Goal: Task Accomplishment & Management: Manage account settings

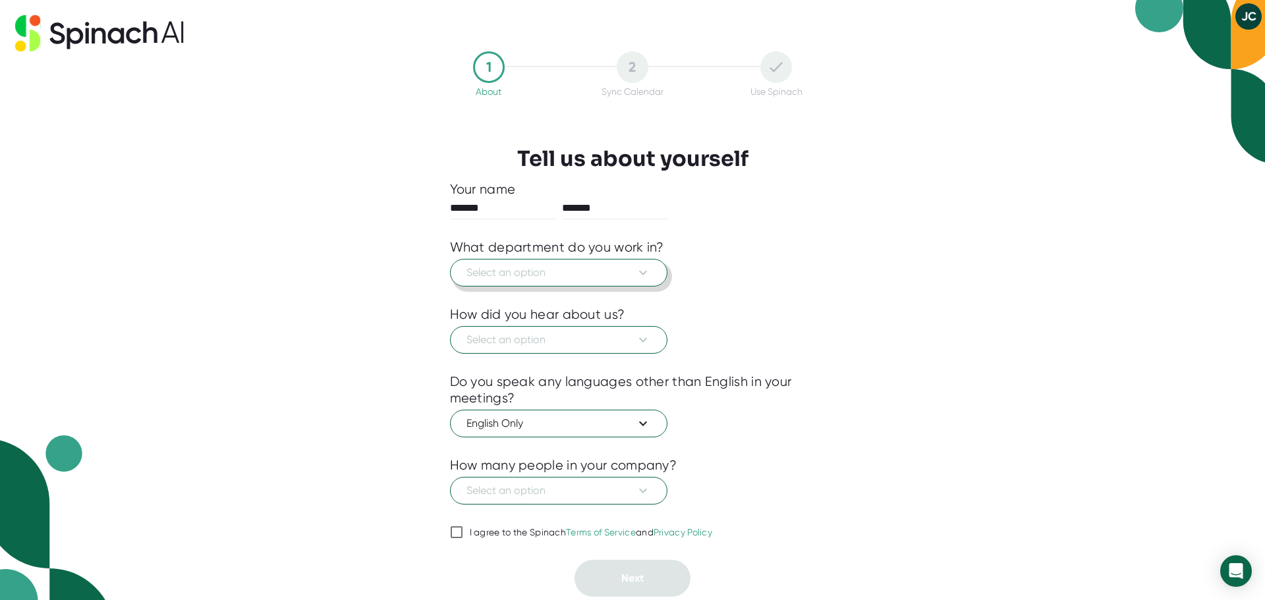
click at [635, 271] on icon at bounding box center [643, 273] width 16 height 16
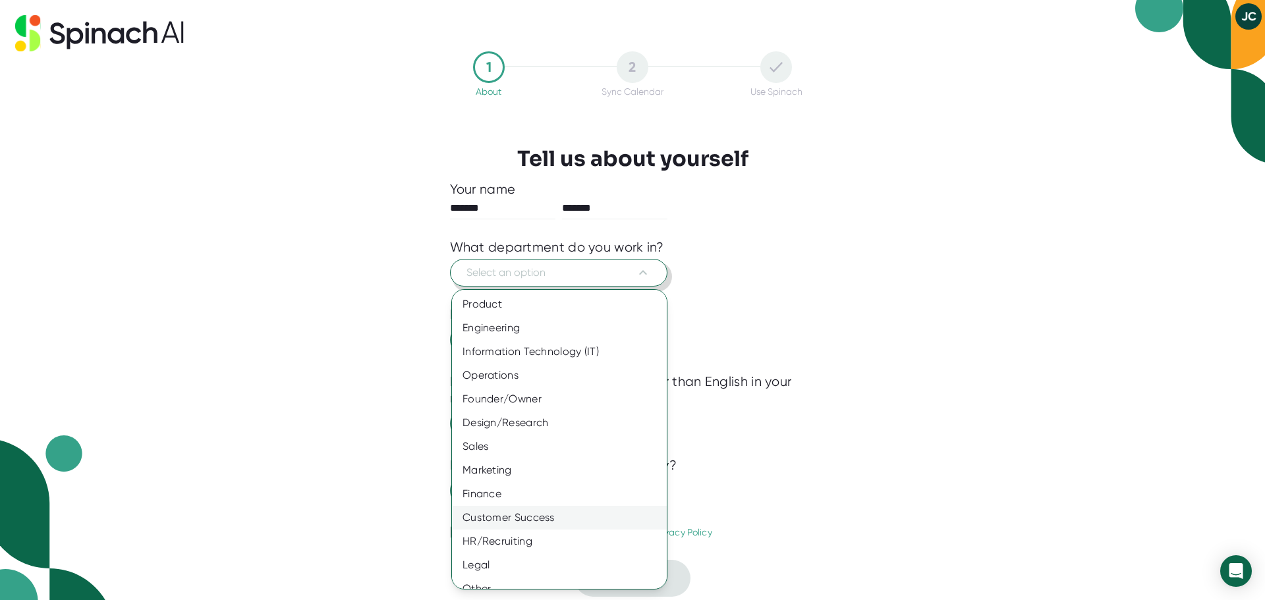
click at [506, 512] on div "Customer Success" at bounding box center [564, 518] width 225 height 24
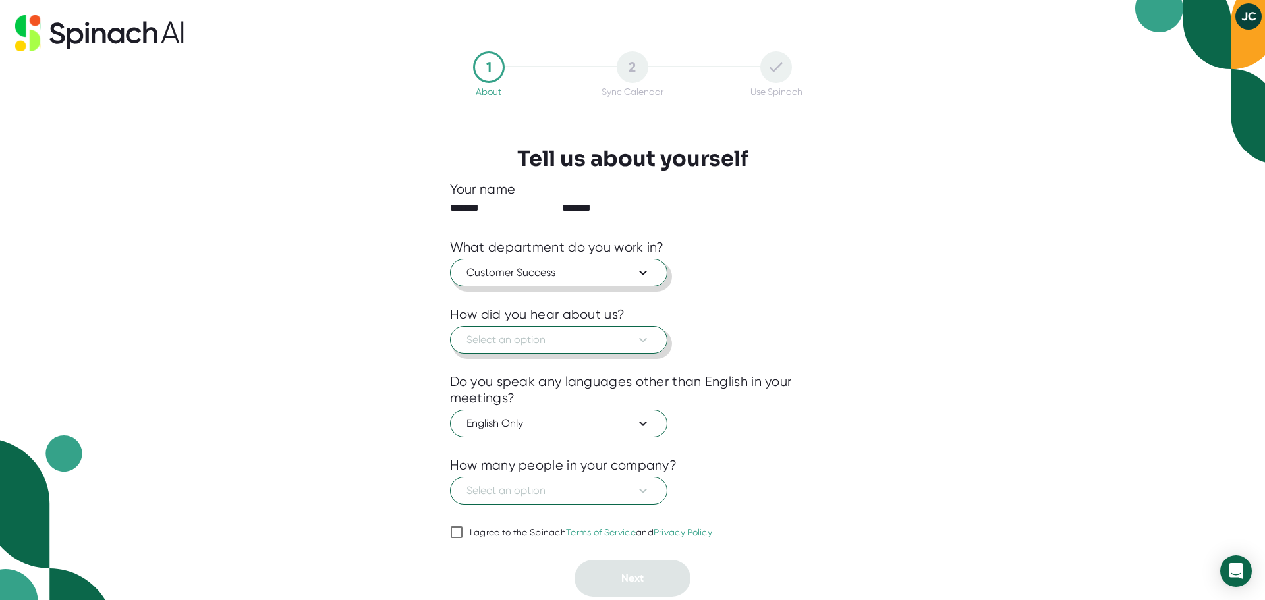
click at [626, 343] on span "Select an option" at bounding box center [558, 340] width 184 height 16
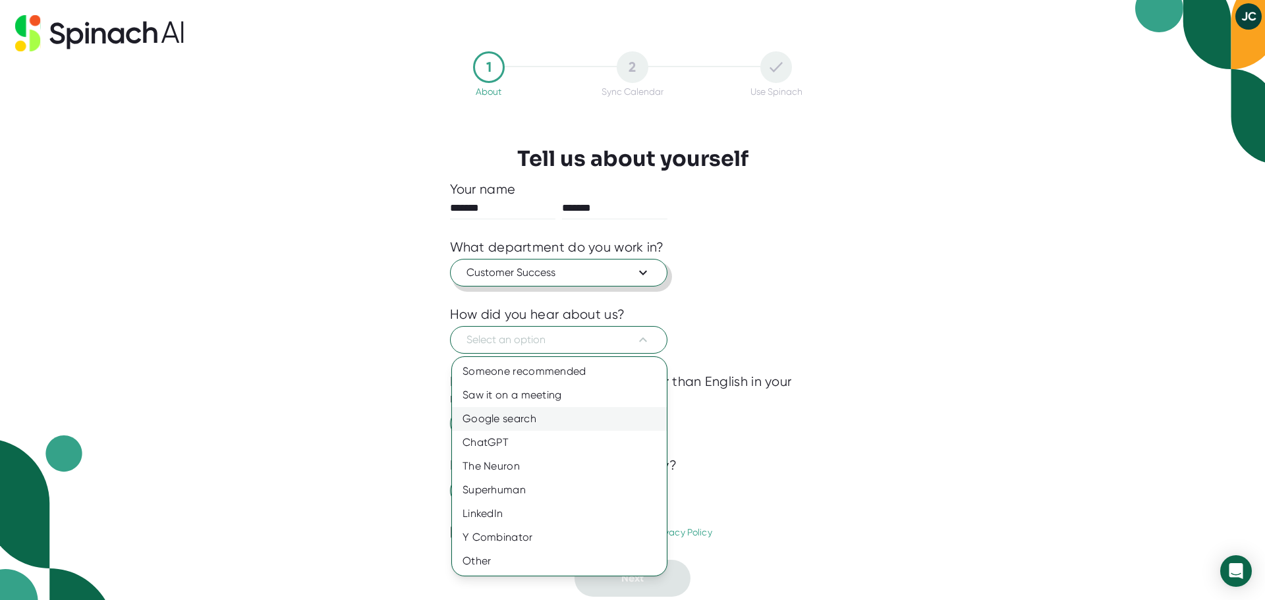
click at [510, 415] on div "Google search" at bounding box center [559, 419] width 215 height 24
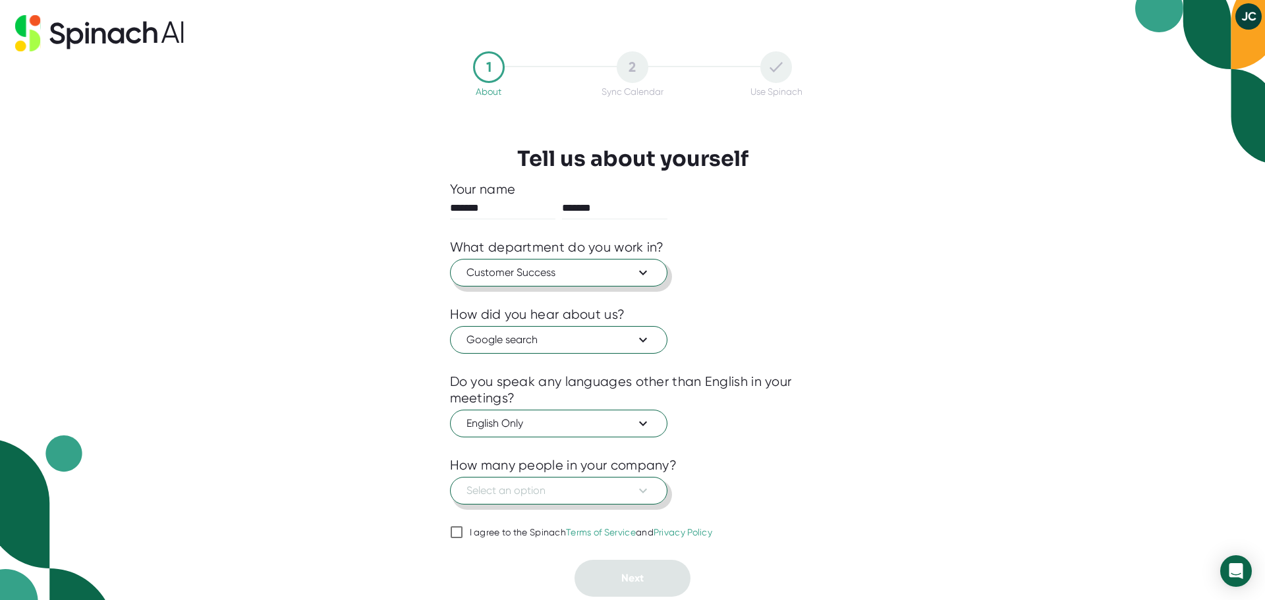
click at [642, 491] on icon at bounding box center [643, 491] width 16 height 16
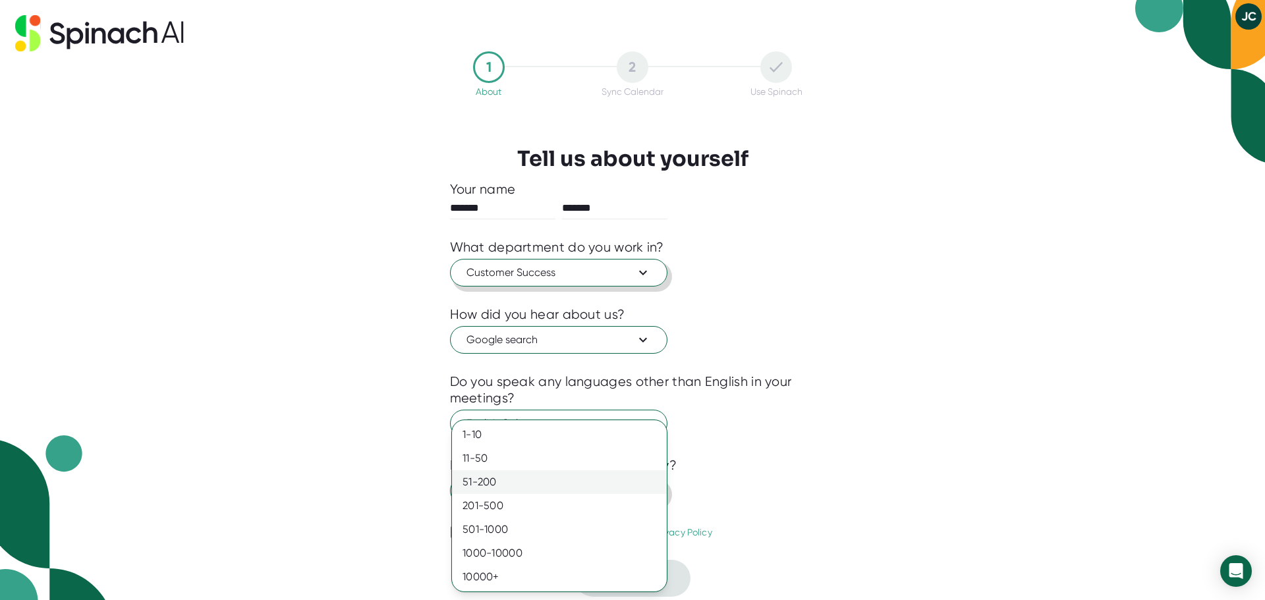
click at [486, 476] on div "51-200" at bounding box center [559, 482] width 215 height 24
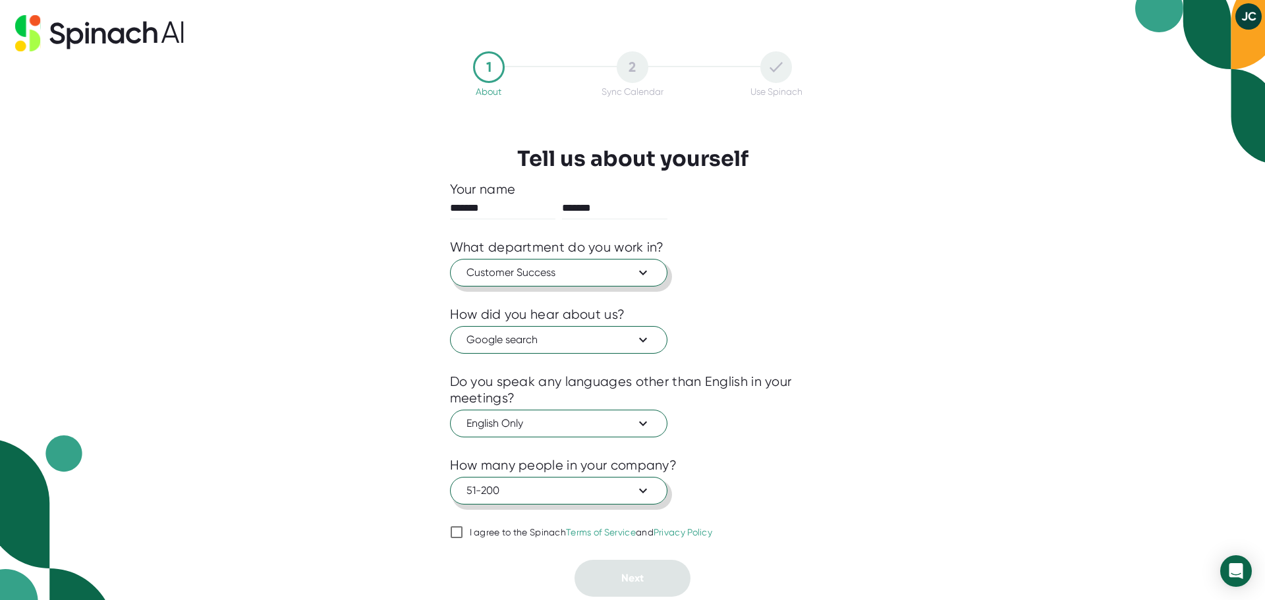
click at [808, 491] on div "51-200" at bounding box center [633, 489] width 366 height 31
click at [462, 531] on input "I agree to the Spinach Terms of Service and Privacy Policy" at bounding box center [456, 532] width 13 height 16
checkbox input "true"
click at [632, 570] on button "Next" at bounding box center [632, 578] width 116 height 37
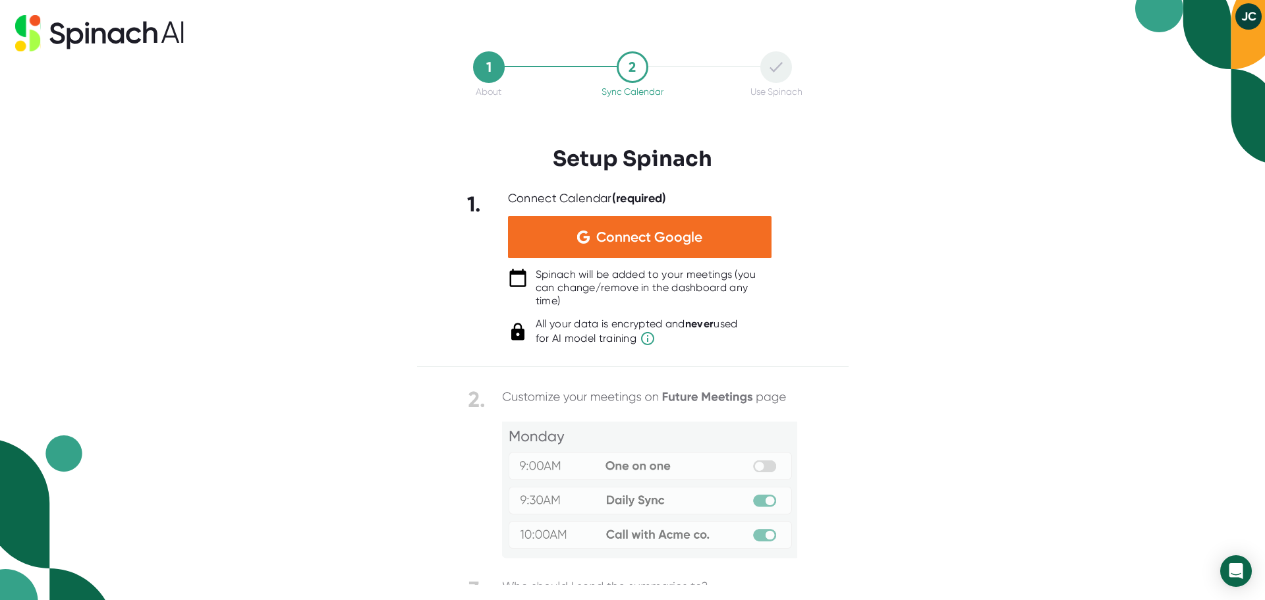
scroll to position [106, 0]
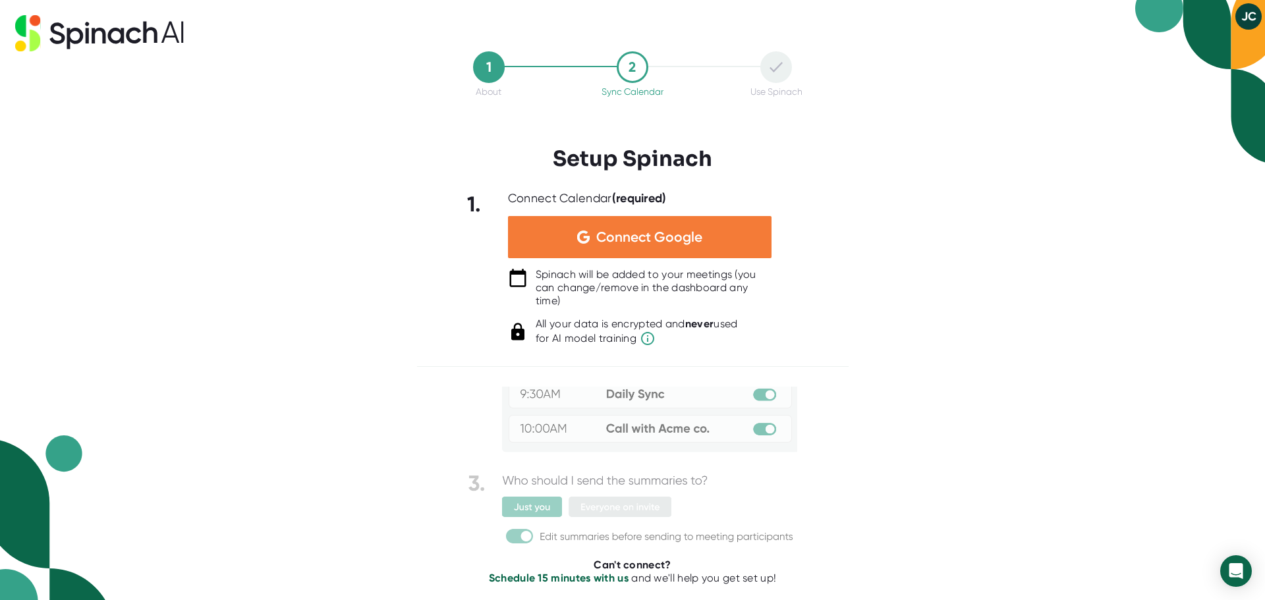
click at [691, 231] on span "Connect Google" at bounding box center [649, 237] width 106 height 13
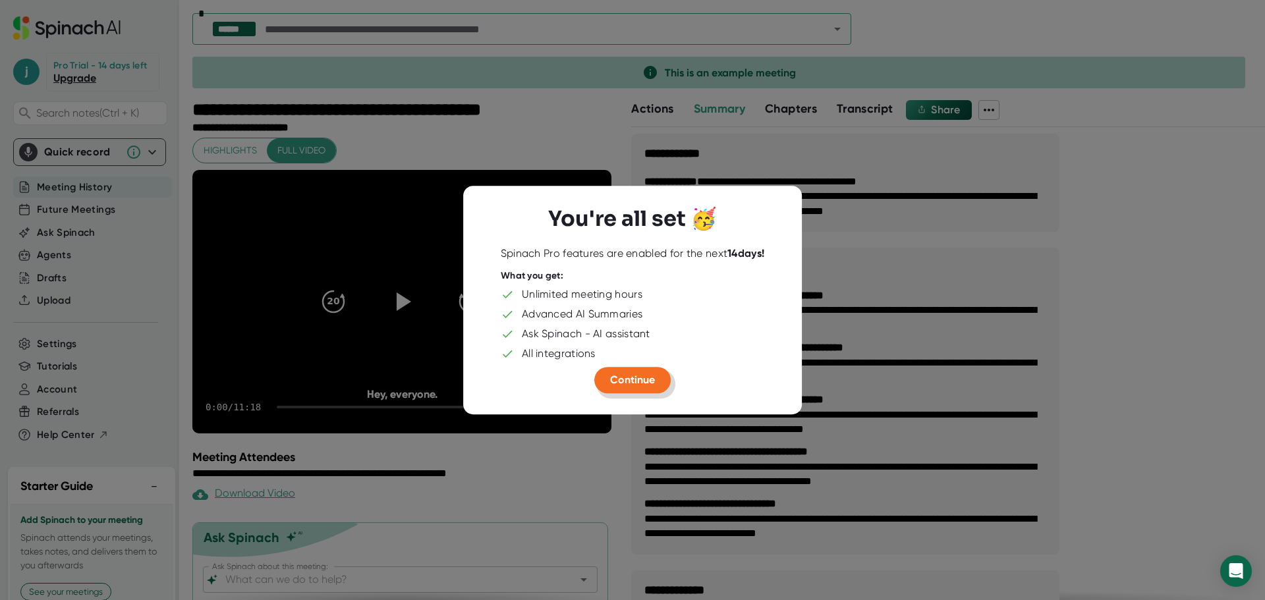
click at [624, 379] on span "Continue" at bounding box center [632, 379] width 45 height 13
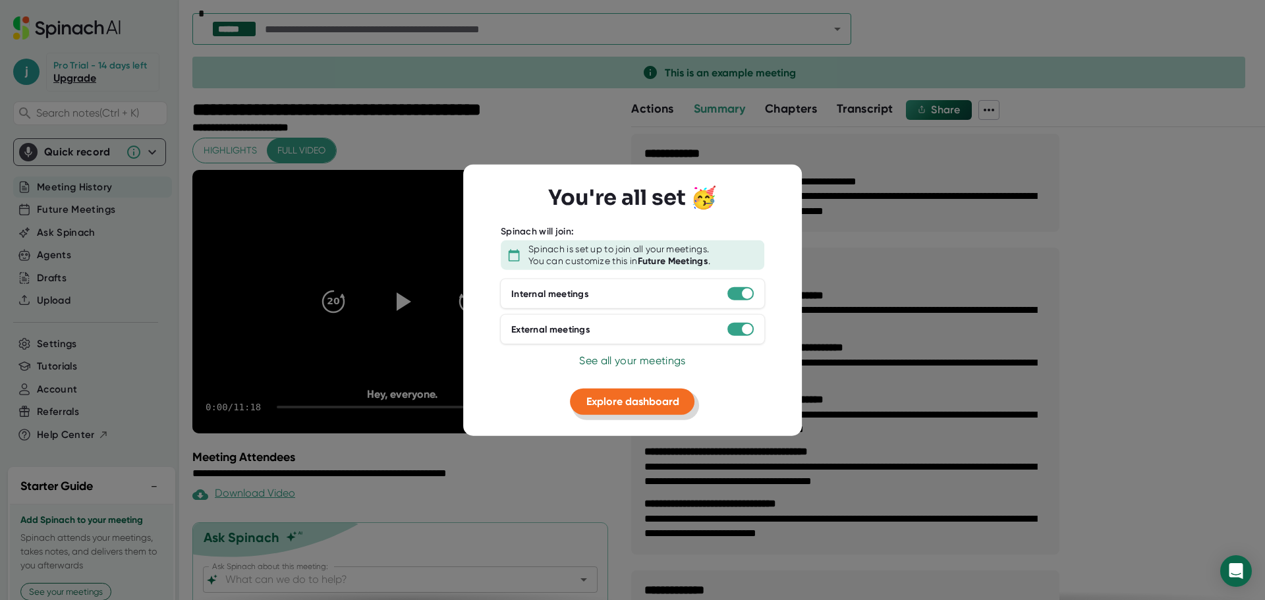
click at [640, 403] on span "Explore dashboard" at bounding box center [632, 401] width 93 height 13
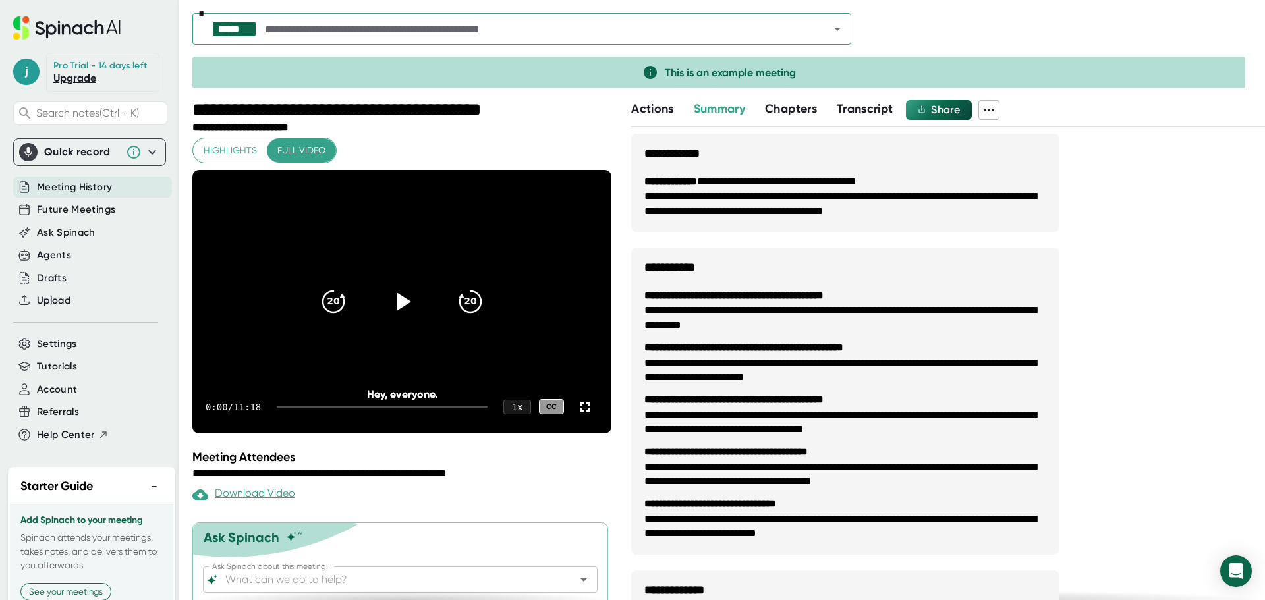
scroll to position [263, 0]
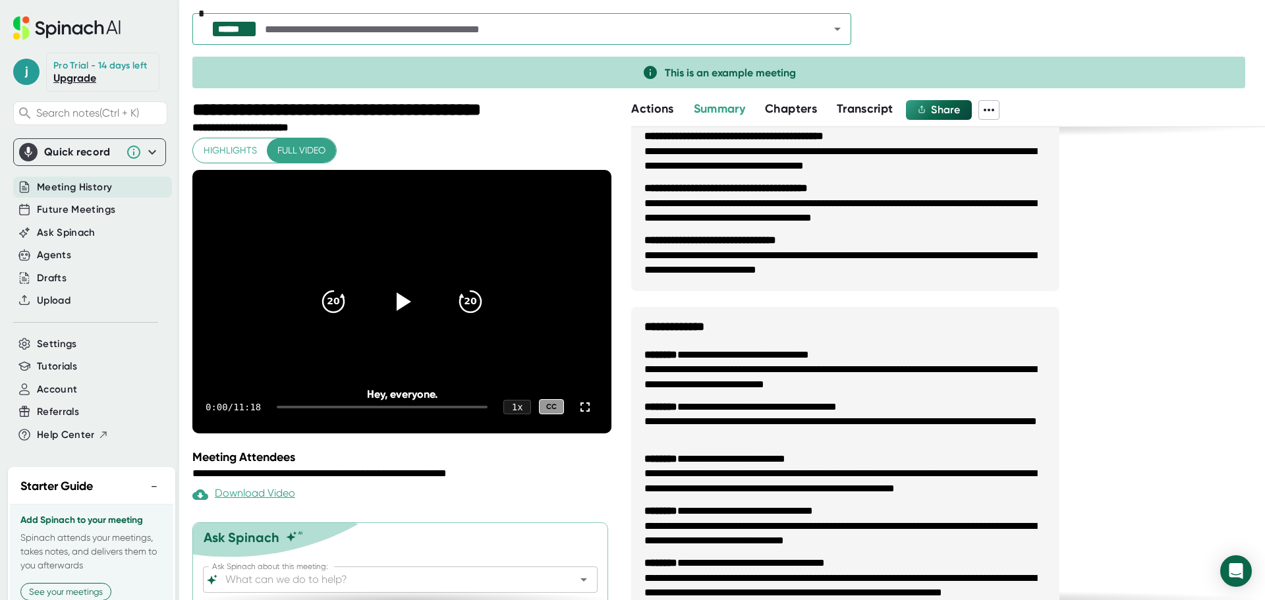
click at [120, 65] on div "Pro Trial - 14 days left" at bounding box center [100, 66] width 94 height 12
click at [97, 32] on icon at bounding box center [66, 27] width 107 height 23
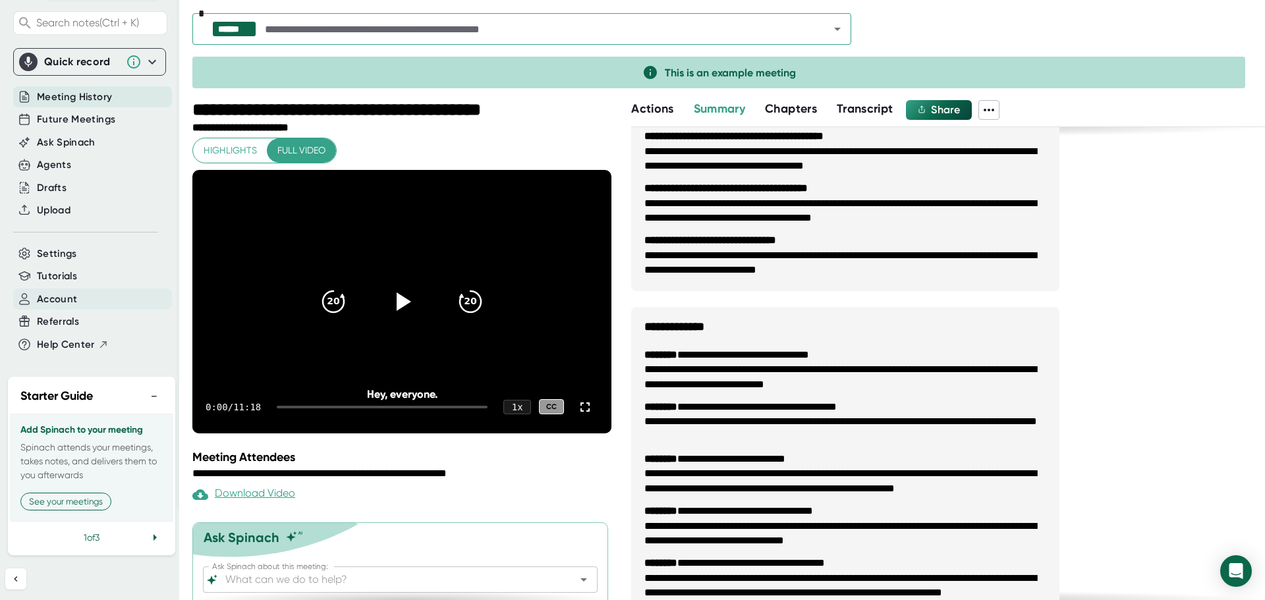
scroll to position [116, 0]
click at [147, 537] on icon at bounding box center [155, 538] width 16 height 16
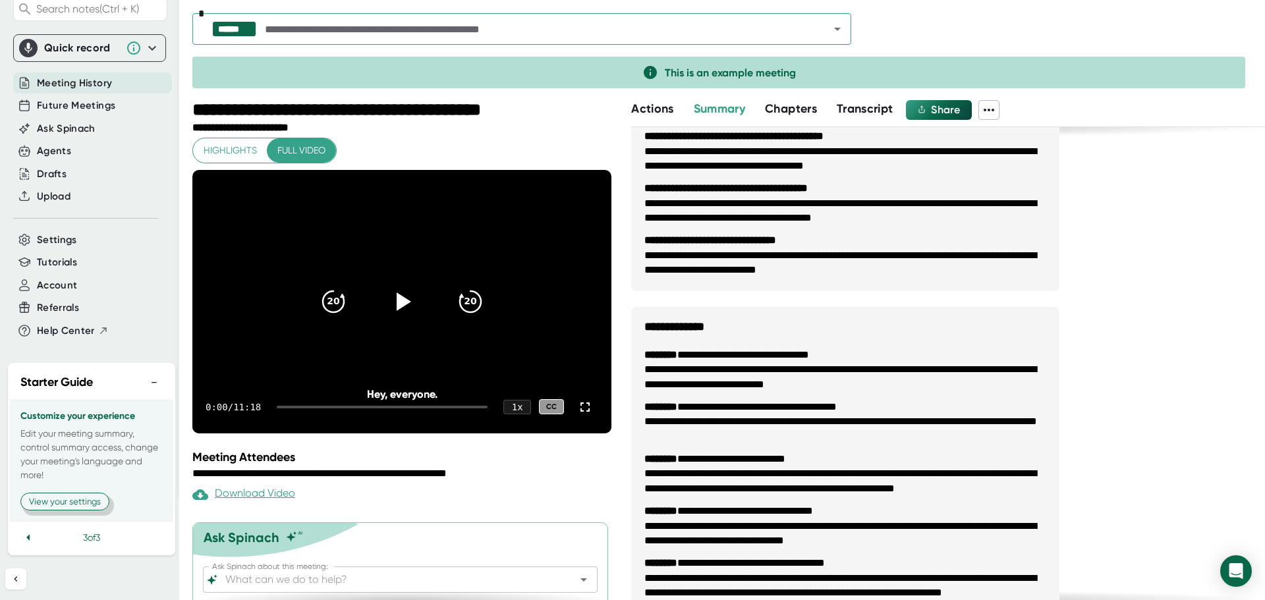
click at [89, 501] on button "View your settings" at bounding box center [64, 502] width 89 height 18
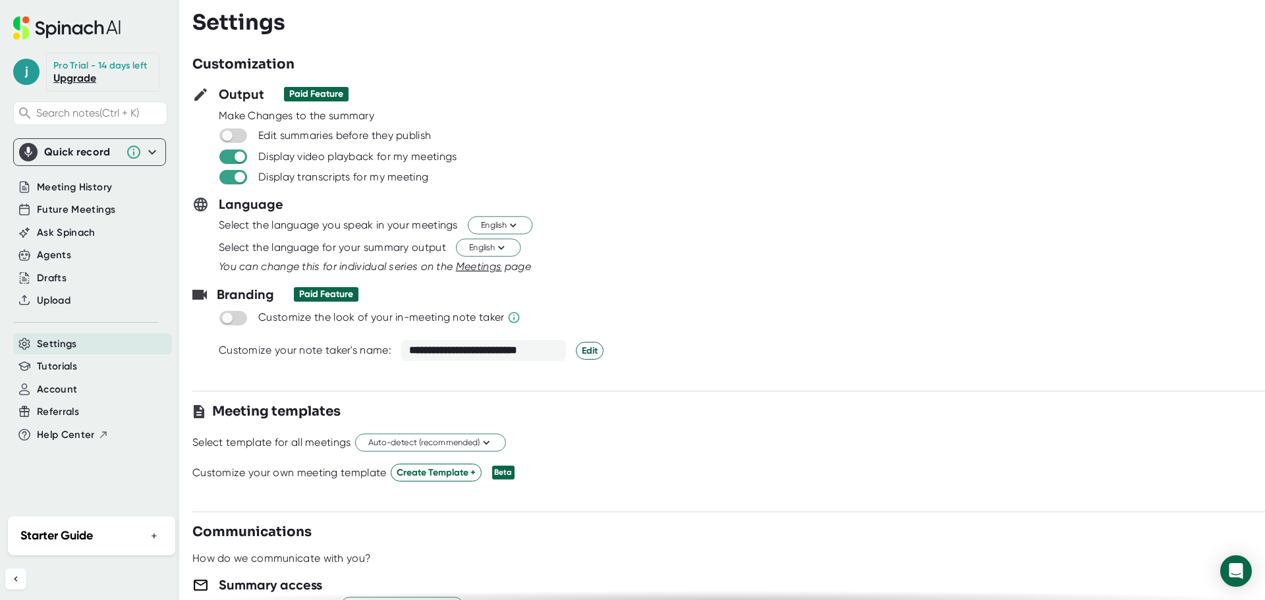
click at [83, 67] on div "Pro Trial - 14 days left" at bounding box center [100, 66] width 94 height 12
click at [22, 69] on span "j" at bounding box center [26, 72] width 26 height 26
click at [516, 104] on div at bounding box center [632, 300] width 1265 height 600
click at [224, 157] on input "checkbox" at bounding box center [240, 157] width 38 height 12
checkbox input "true"
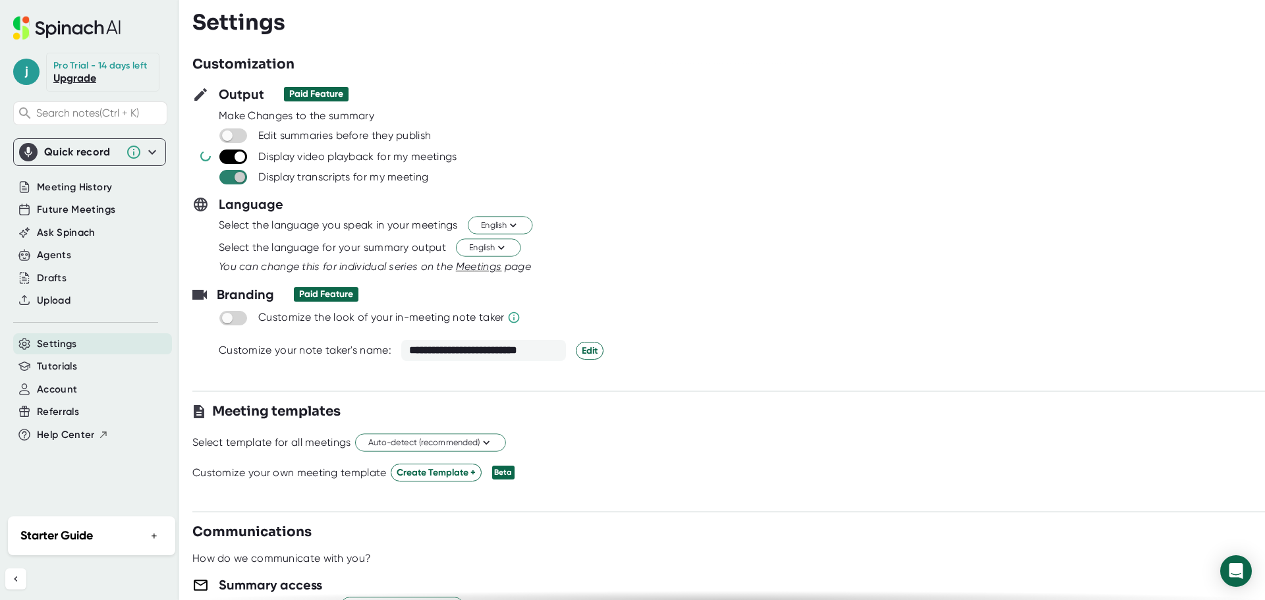
click at [225, 177] on input "checkbox" at bounding box center [240, 177] width 38 height 12
checkbox input "true"
checkbox input "false"
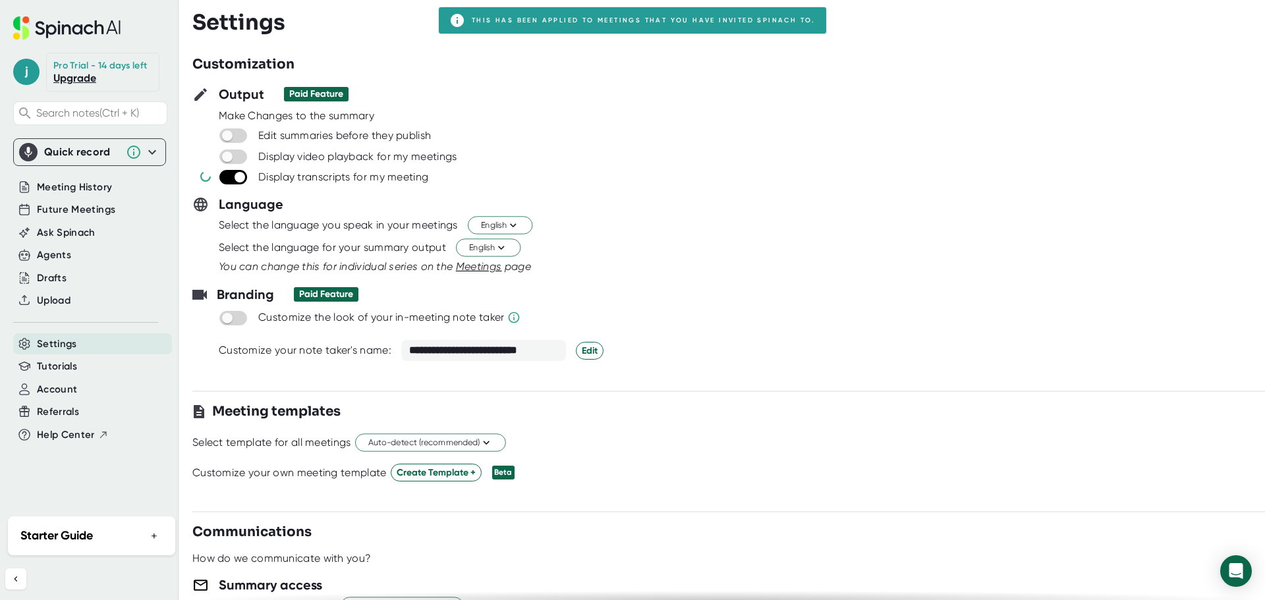
checkbox input "false"
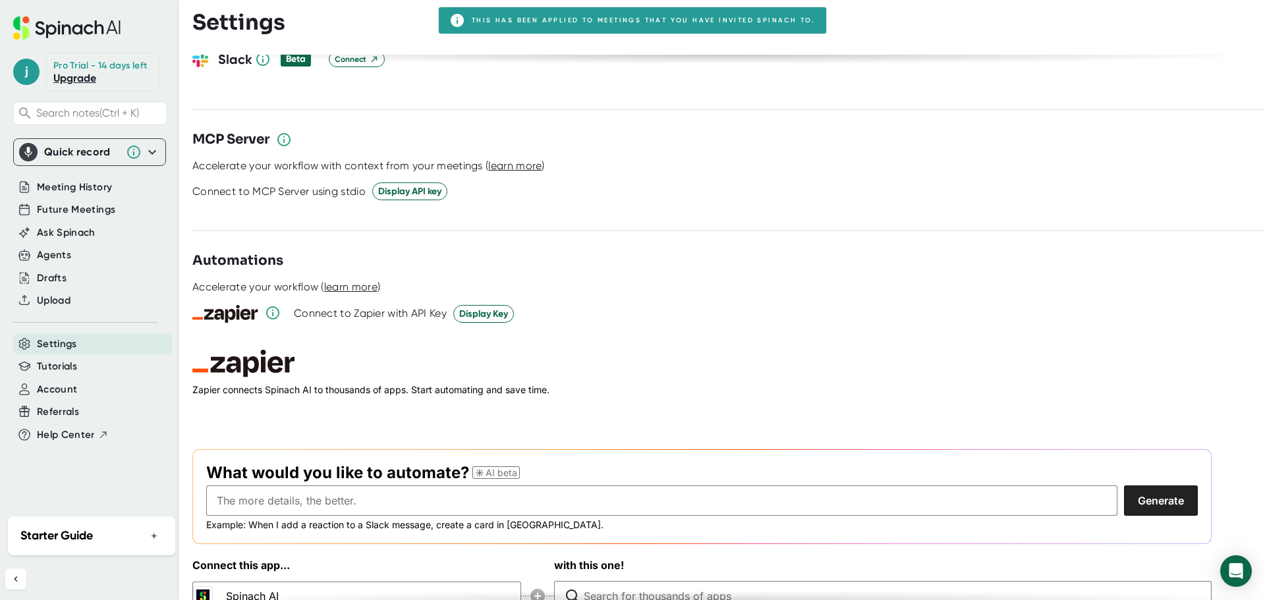
scroll to position [1666, 0]
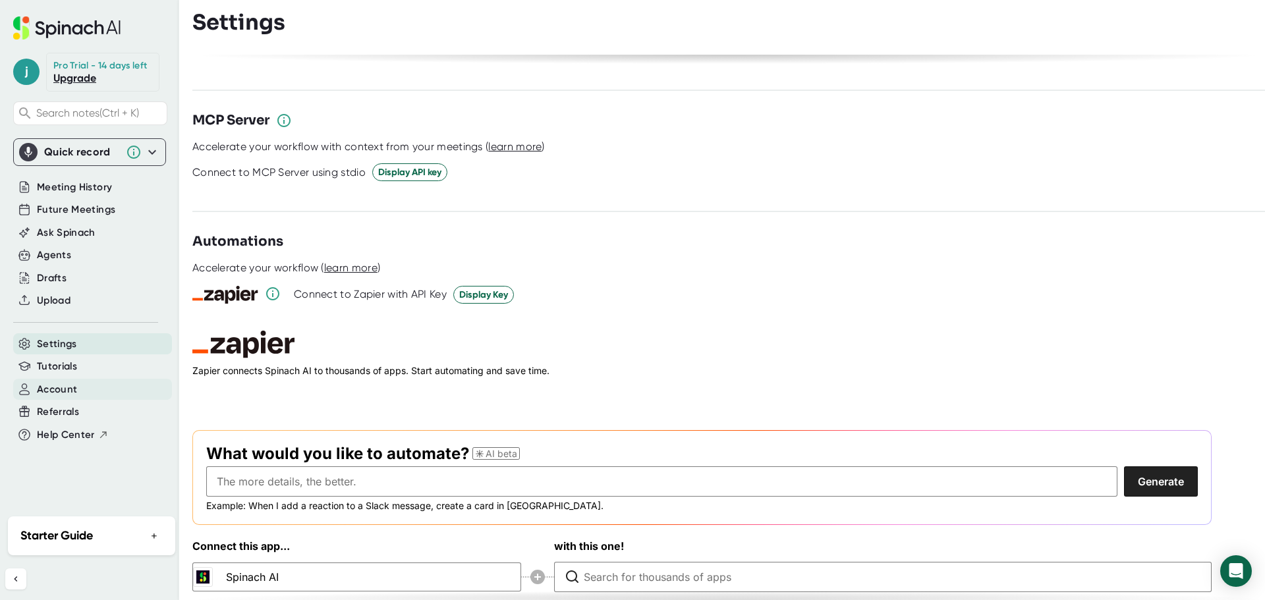
click at [72, 387] on span "Account" at bounding box center [57, 389] width 40 height 15
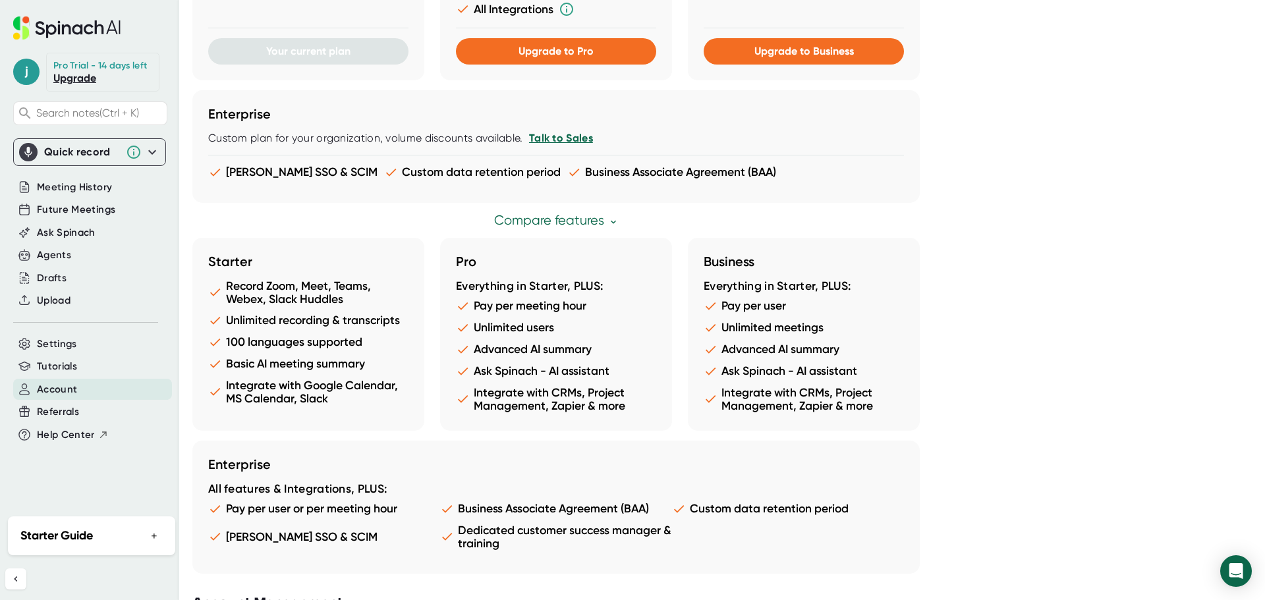
scroll to position [629, 0]
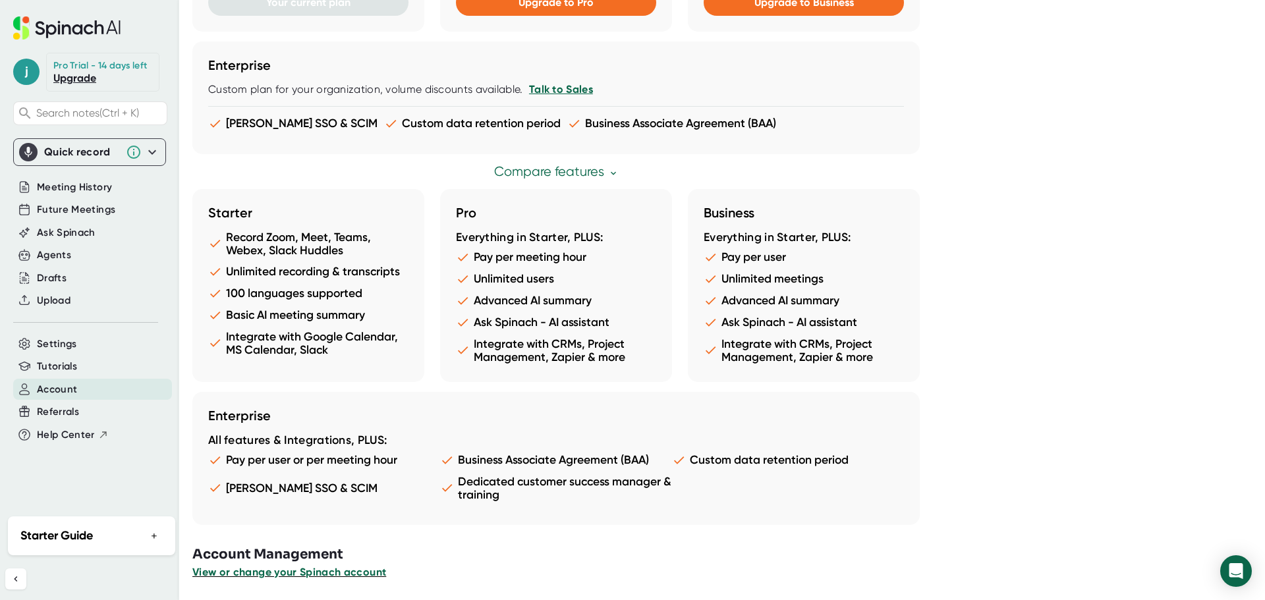
click at [360, 573] on span "View or change your Spinach account" at bounding box center [289, 572] width 194 height 13
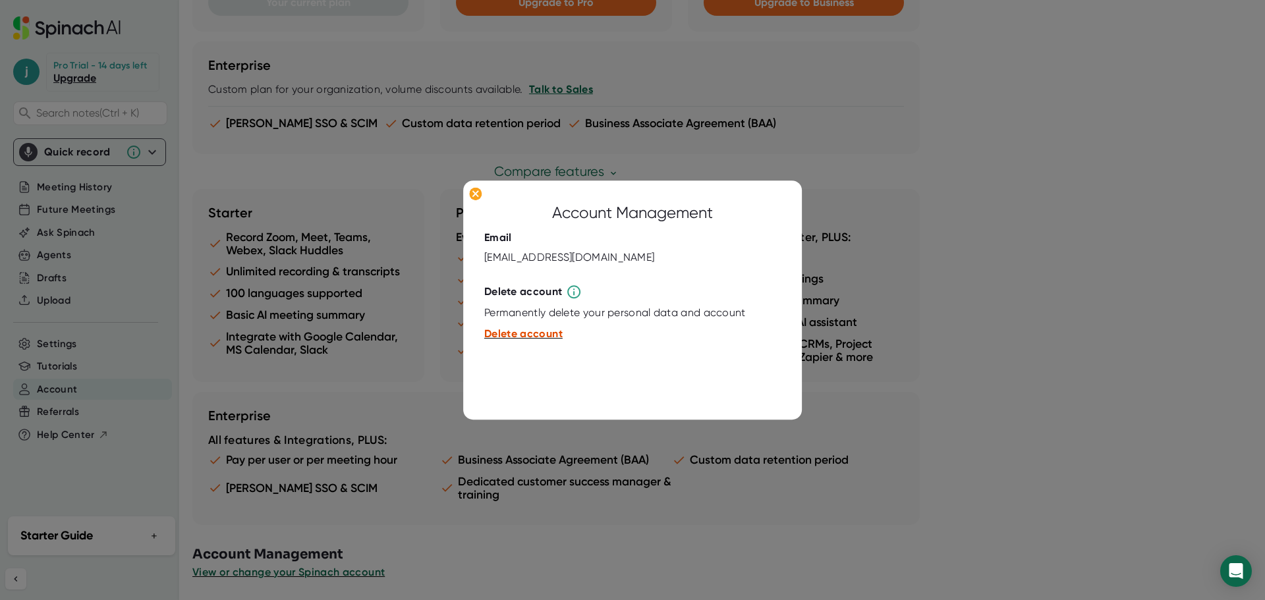
click at [506, 333] on span "Delete account" at bounding box center [523, 334] width 78 height 13
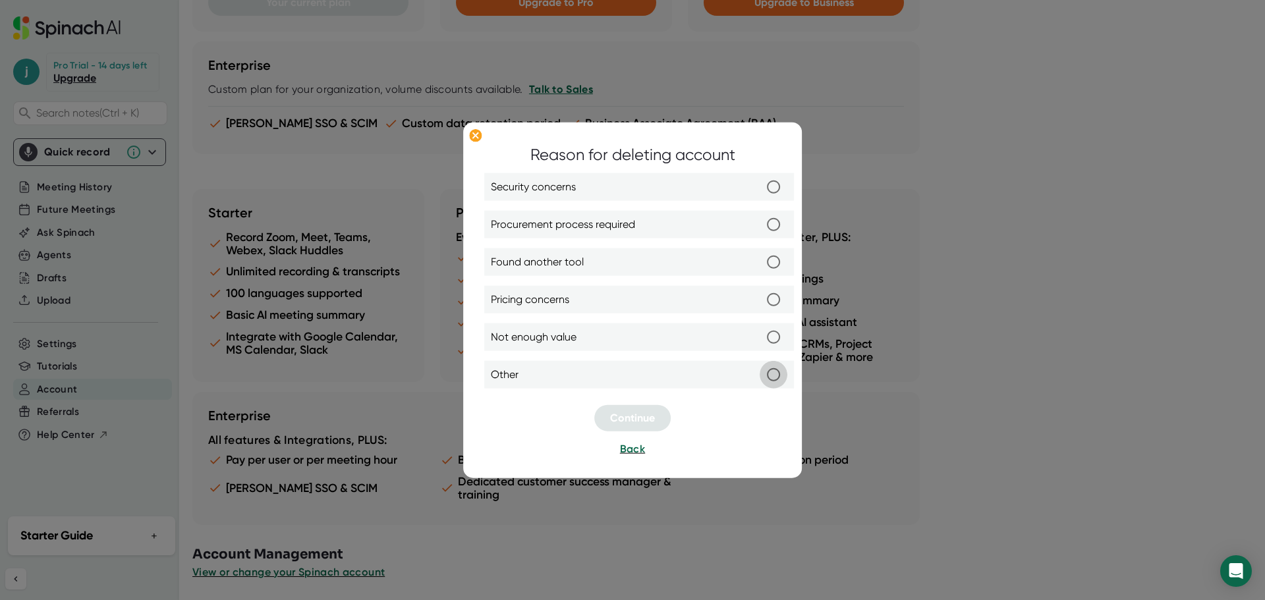
click at [769, 376] on input "Other" at bounding box center [773, 375] width 28 height 28
radio input "true"
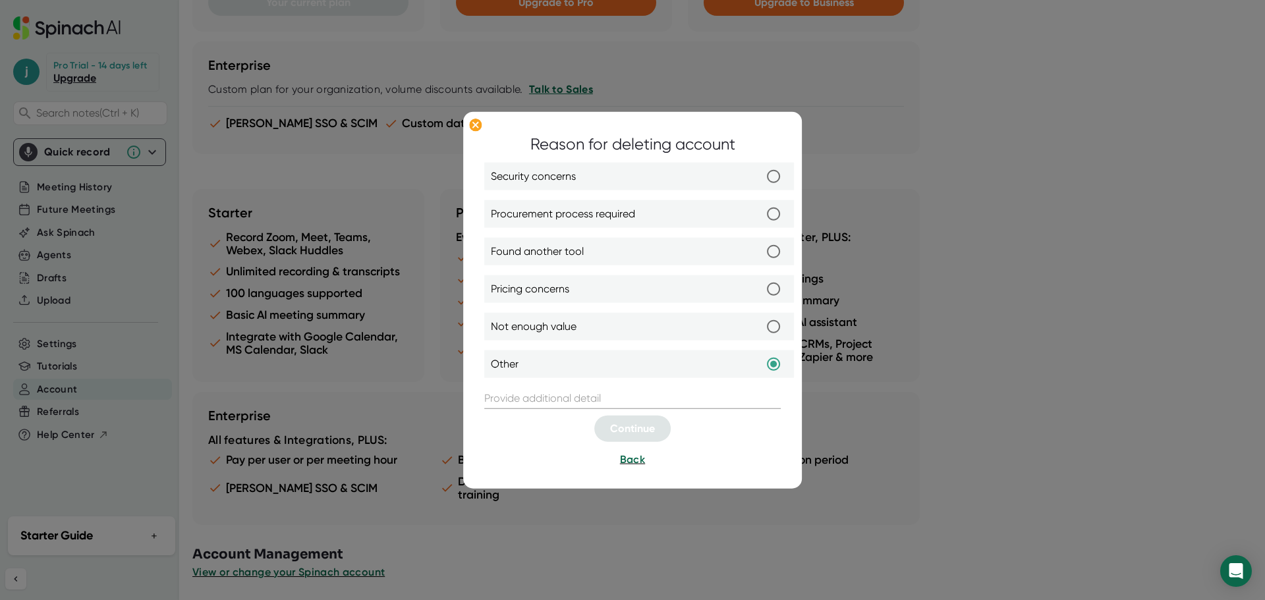
click at [615, 401] on input "text" at bounding box center [632, 398] width 296 height 21
type input "bbb"
click at [631, 421] on button "Continue" at bounding box center [632, 429] width 76 height 26
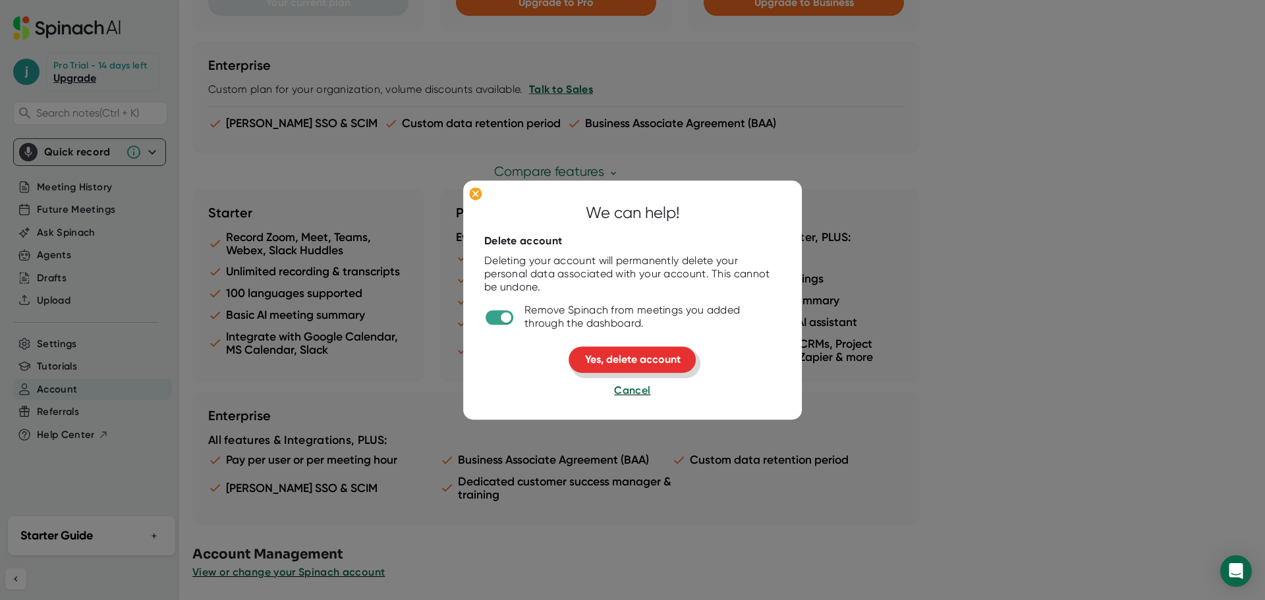
click at [642, 356] on span "Yes, delete account" at bounding box center [633, 360] width 96 height 13
